Goal: Task Accomplishment & Management: Use online tool/utility

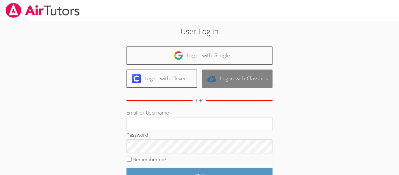
click at [231, 74] on link "Log in with ClassLink" at bounding box center [237, 79] width 71 height 18
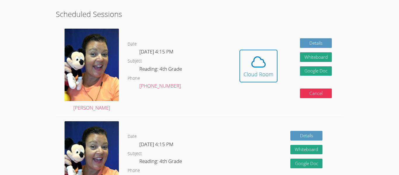
scroll to position [145, 0]
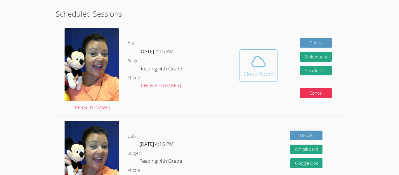
click at [272, 66] on span at bounding box center [259, 61] width 30 height 16
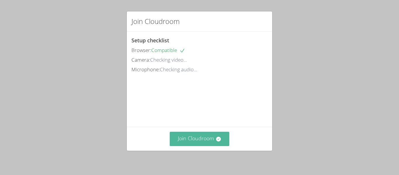
click at [190, 144] on button "Join Cloudroom" at bounding box center [200, 139] width 60 height 14
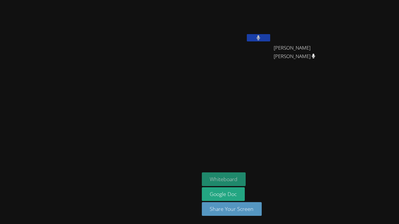
click at [246, 175] on button "Whiteboard" at bounding box center [224, 180] width 44 height 14
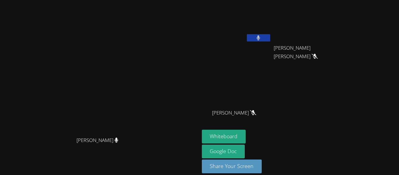
click at [256, 113] on icon at bounding box center [253, 112] width 6 height 5
click at [343, 48] on div "[PERSON_NAME] [PERSON_NAME]" at bounding box center [309, 53] width 70 height 23
click at [318, 54] on icon at bounding box center [315, 56] width 6 height 5
click at [255, 112] on icon at bounding box center [253, 112] width 4 height 5
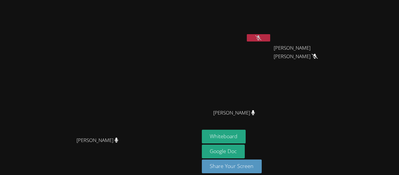
click at [255, 113] on icon at bounding box center [254, 112] width 4 height 5
click at [262, 38] on icon at bounding box center [258, 37] width 6 height 5
click at [270, 38] on button at bounding box center [258, 37] width 23 height 7
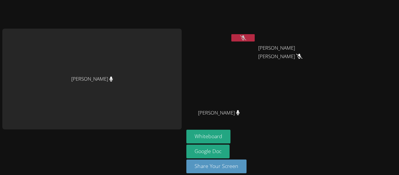
click at [242, 43] on div at bounding box center [242, 38] width 23 height 9
click at [243, 39] on icon at bounding box center [243, 37] width 6 height 5
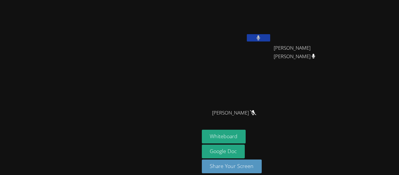
click at [256, 113] on icon at bounding box center [253, 112] width 6 height 5
click at [256, 115] on span "[PERSON_NAME]" at bounding box center [234, 113] width 44 height 8
click at [256, 112] on icon at bounding box center [253, 112] width 6 height 5
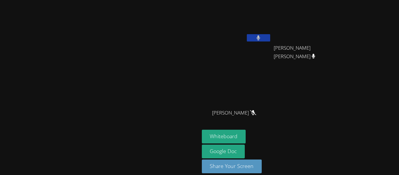
click at [256, 112] on icon at bounding box center [253, 112] width 6 height 5
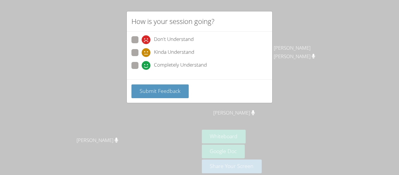
click at [142, 70] on span at bounding box center [142, 70] width 0 height 0
click at [142, 67] on input "Completely Understand" at bounding box center [144, 64] width 5 height 5
radio input "true"
click at [152, 99] on div "Submit Feedback" at bounding box center [200, 91] width 146 height 23
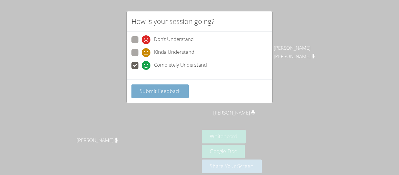
click at [155, 89] on span "Submit Feedback" at bounding box center [160, 90] width 41 height 7
